Goal: Check status: Check status

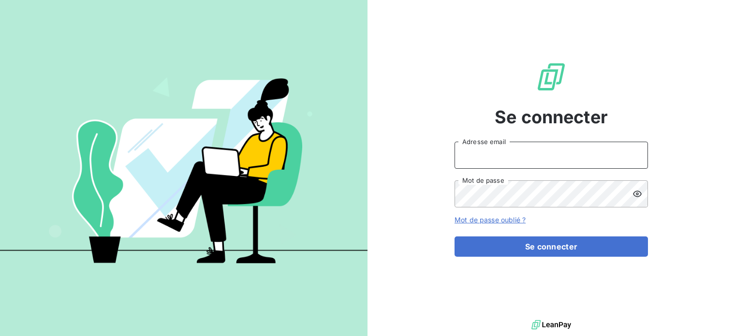
click at [529, 145] on input "Adresse email" at bounding box center [550, 155] width 193 height 27
type input "[EMAIL_ADDRESS][DOMAIN_NAME]"
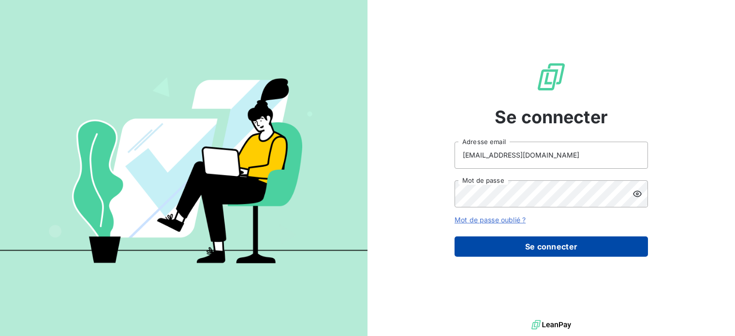
click at [522, 252] on button "Se connecter" at bounding box center [550, 246] width 193 height 20
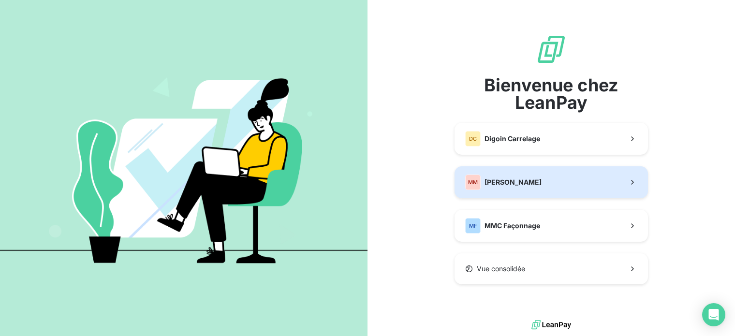
click at [548, 180] on button "MM [PERSON_NAME]" at bounding box center [550, 182] width 193 height 32
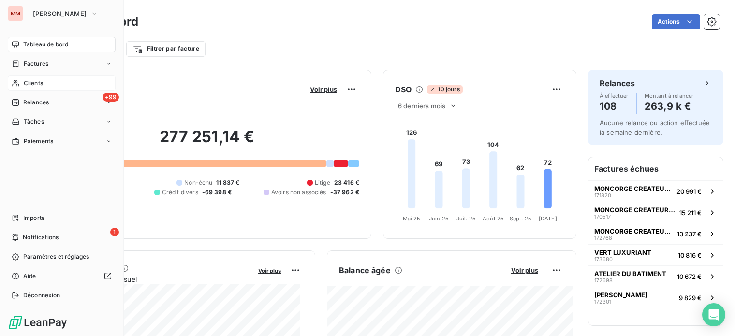
click at [33, 81] on span "Clients" at bounding box center [33, 83] width 19 height 9
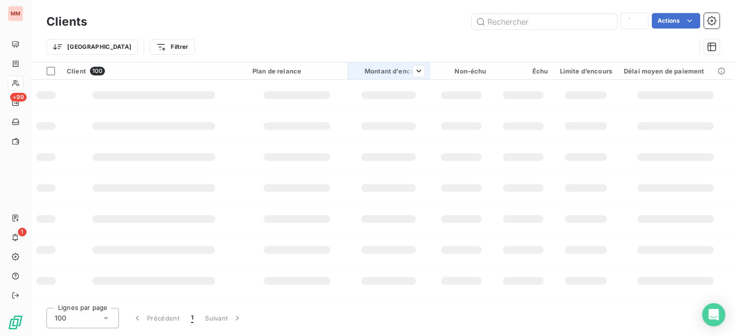
type input "[PERSON_NAME] seb"
click at [525, 24] on input "text" at bounding box center [544, 21] width 145 height 15
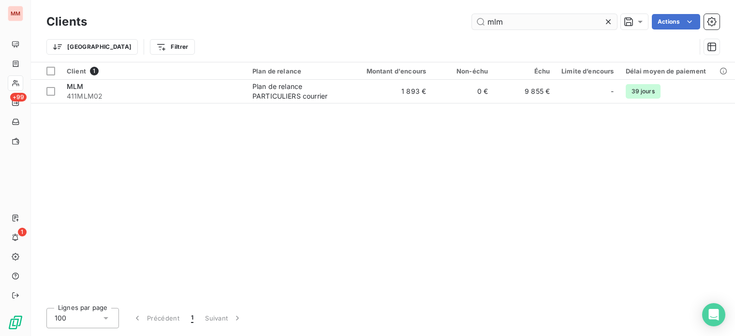
type input "mlm"
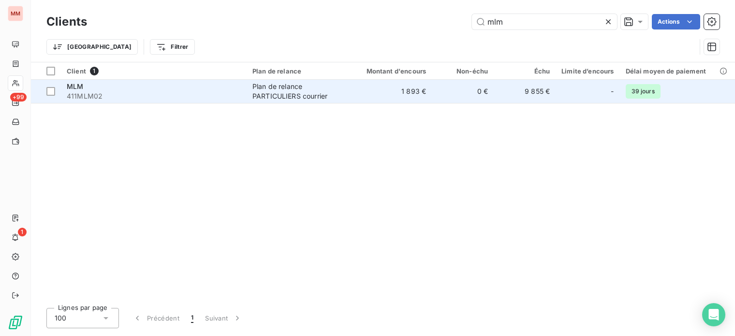
click at [317, 99] on div "Plan de relance PARTICULIERS courrier" at bounding box center [297, 91] width 91 height 19
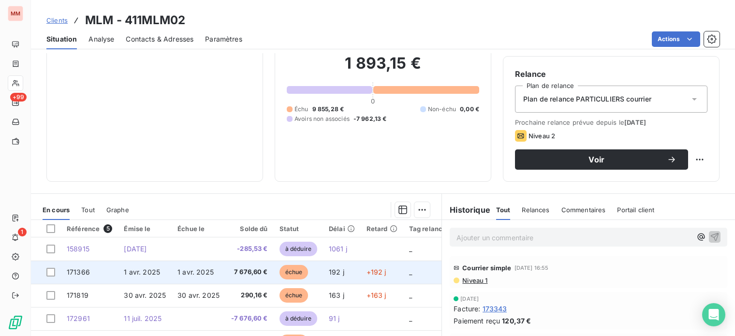
scroll to position [175, 0]
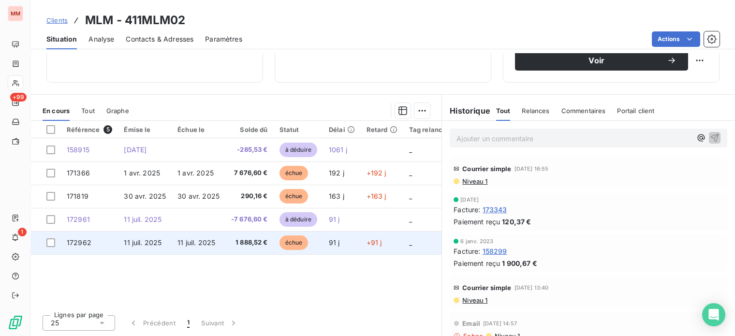
click at [155, 248] on td "11 juil. 2025" at bounding box center [145, 242] width 54 height 23
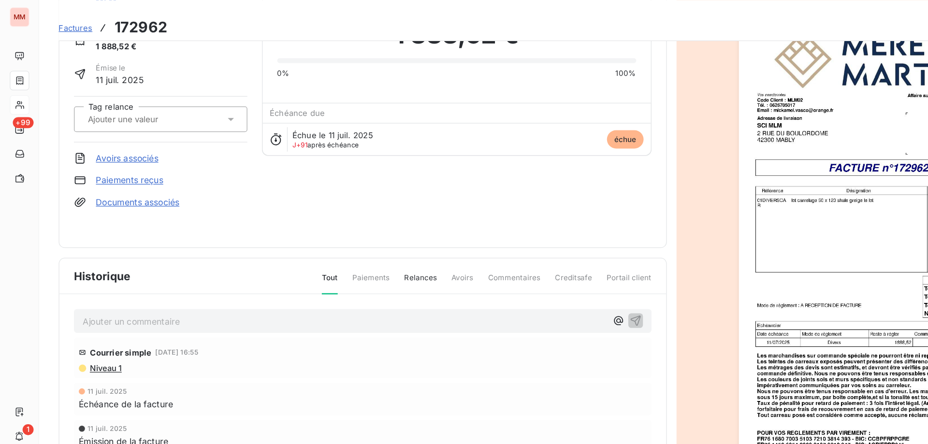
scroll to position [54, 0]
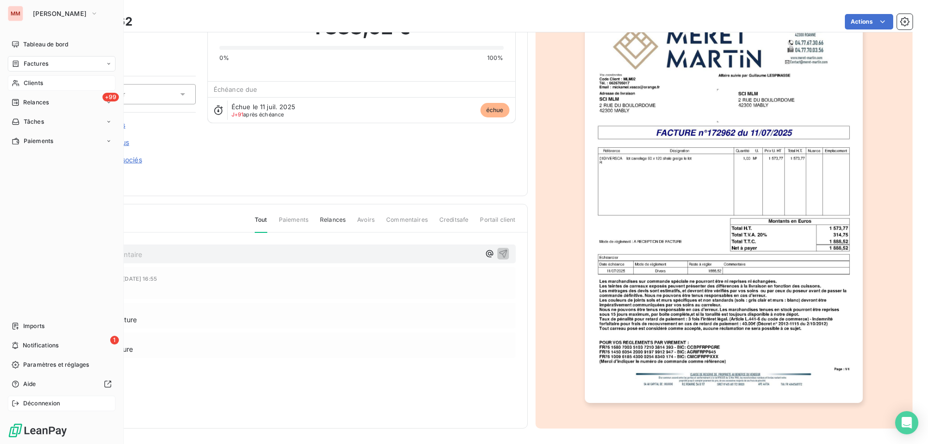
click at [54, 336] on span "Déconnexion" at bounding box center [41, 403] width 37 height 9
